Goal: Task Accomplishment & Management: Manage account settings

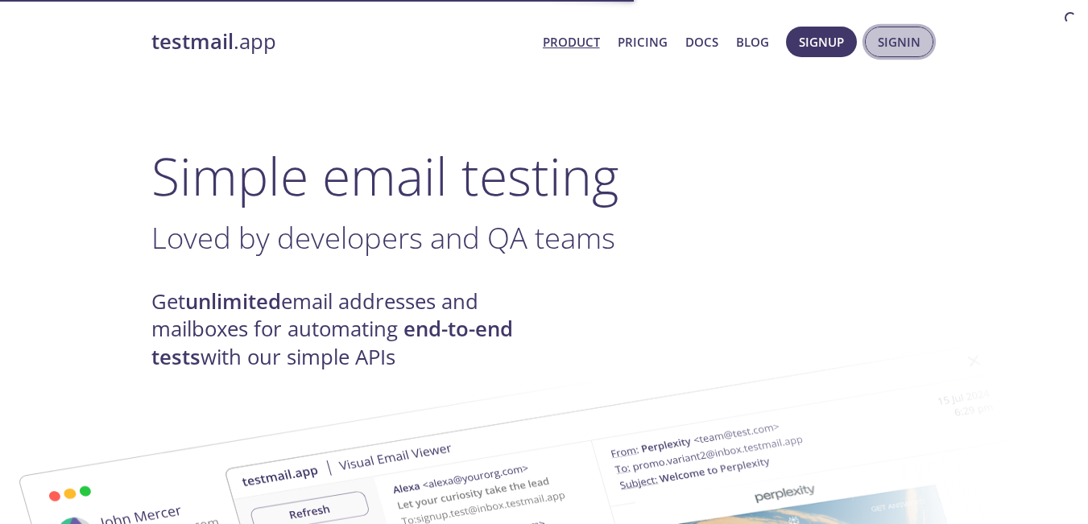
click at [895, 31] on span "Signin" at bounding box center [898, 41] width 43 height 21
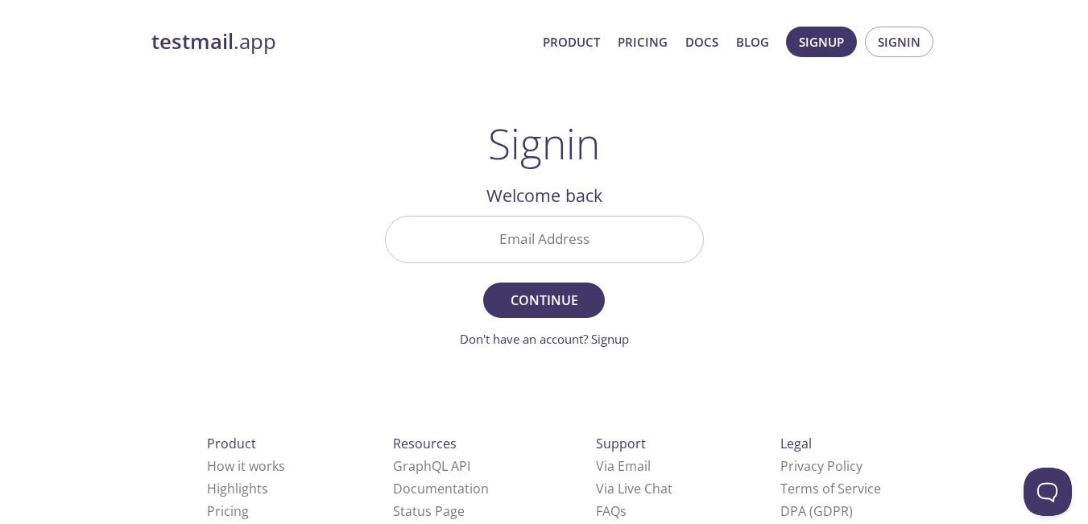
click at [599, 233] on input "Email Address" at bounding box center [544, 240] width 317 height 46
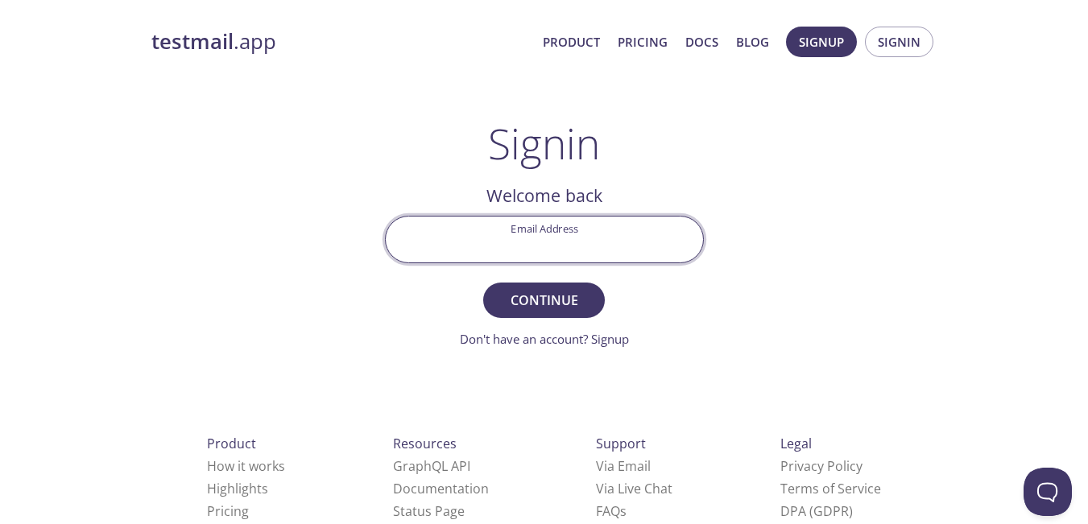
type input "[EMAIL_ADDRESS][DOMAIN_NAME]"
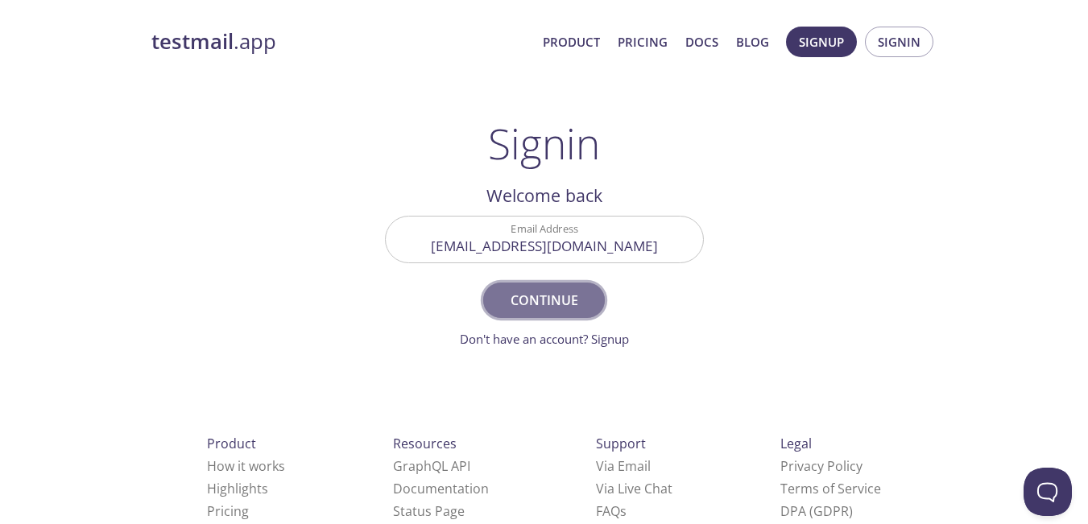
click at [568, 306] on span "Continue" at bounding box center [543, 300] width 85 height 23
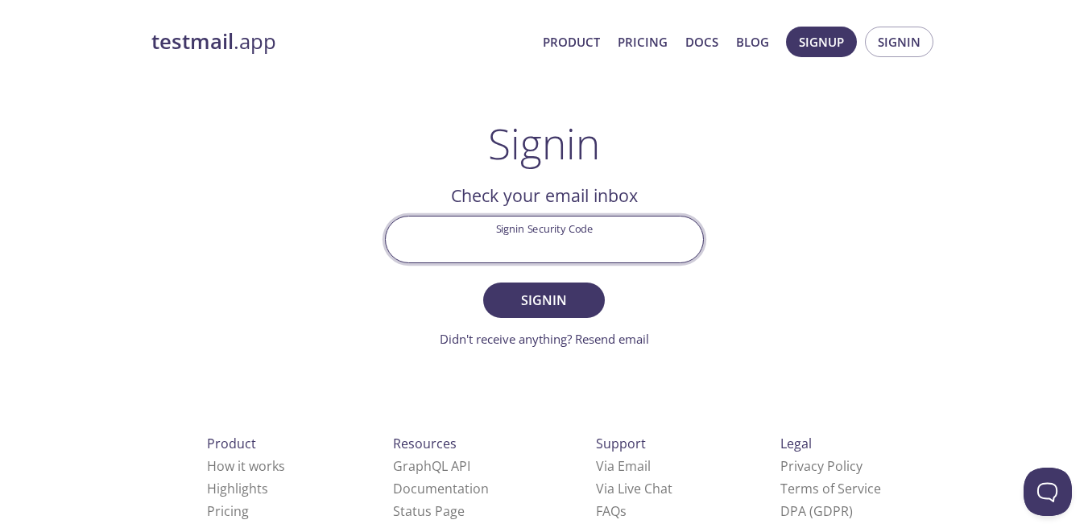
click at [527, 243] on input "Signin Security Code" at bounding box center [544, 240] width 317 height 46
paste input "GR81FS3"
type input "GR81FS3"
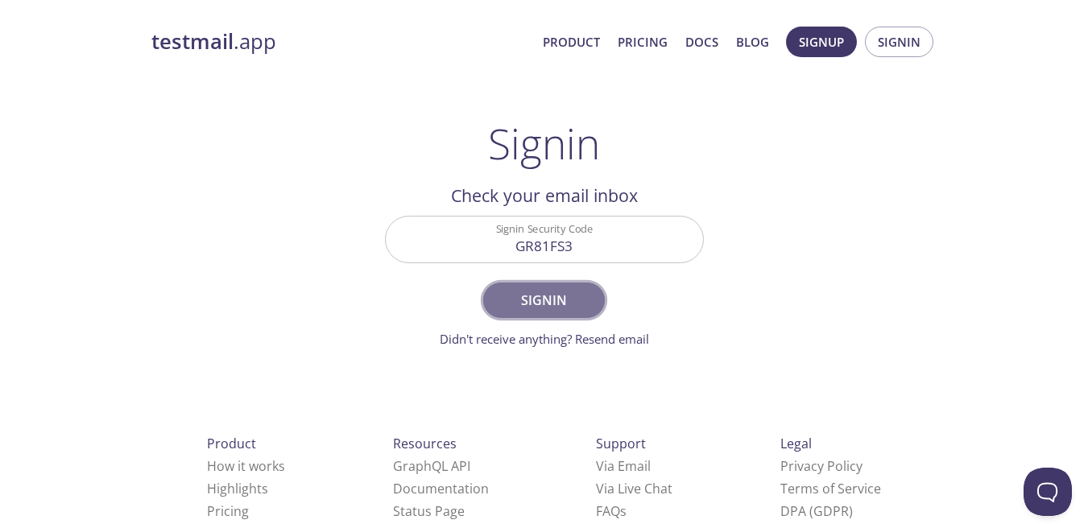
click at [566, 299] on span "Signin" at bounding box center [543, 300] width 85 height 23
